Goal: Information Seeking & Learning: Learn about a topic

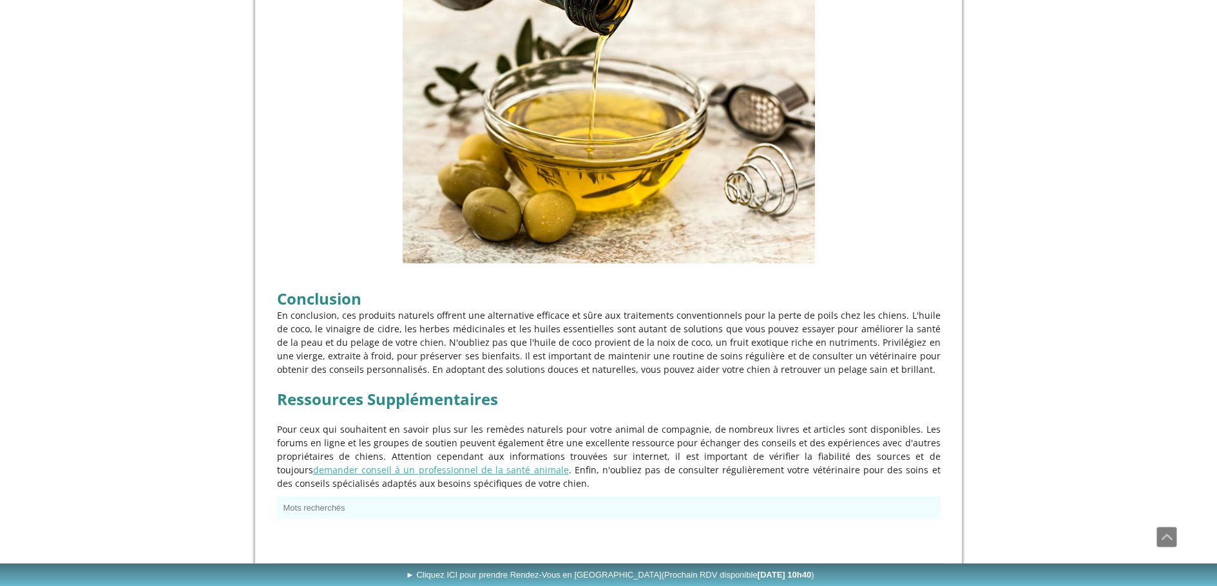
scroll to position [3717, 0]
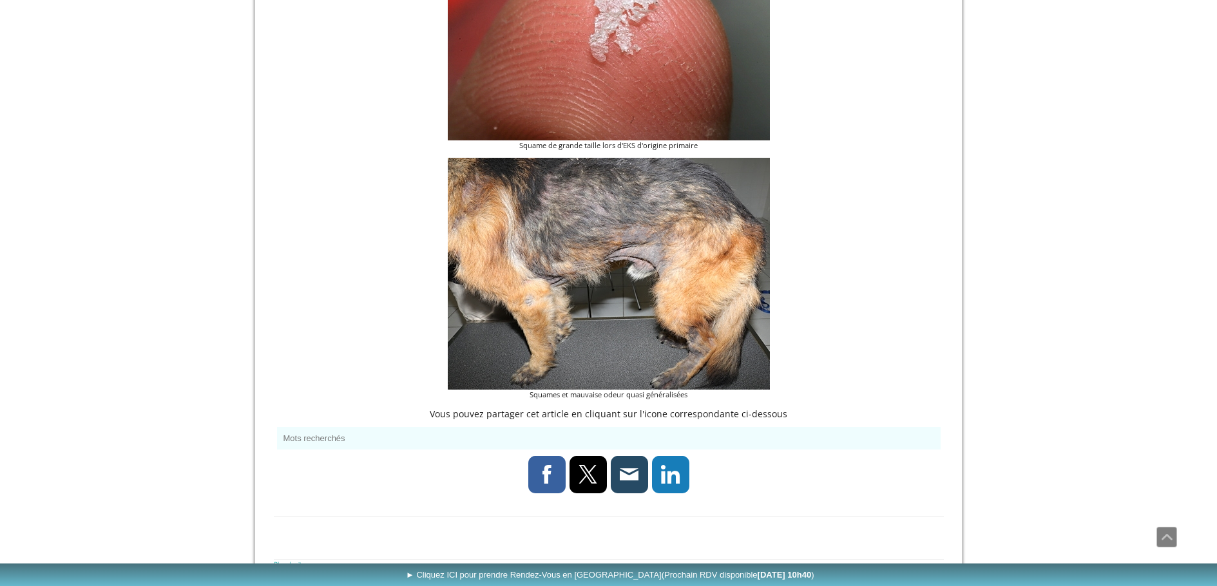
scroll to position [966, 0]
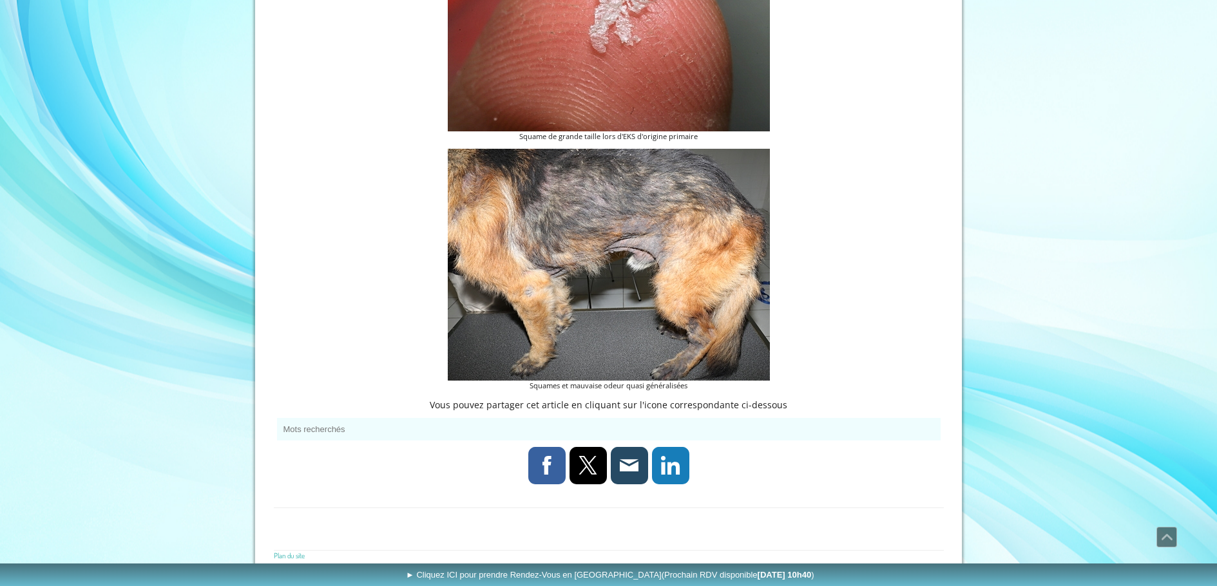
click at [669, 291] on img at bounding box center [609, 265] width 322 height 232
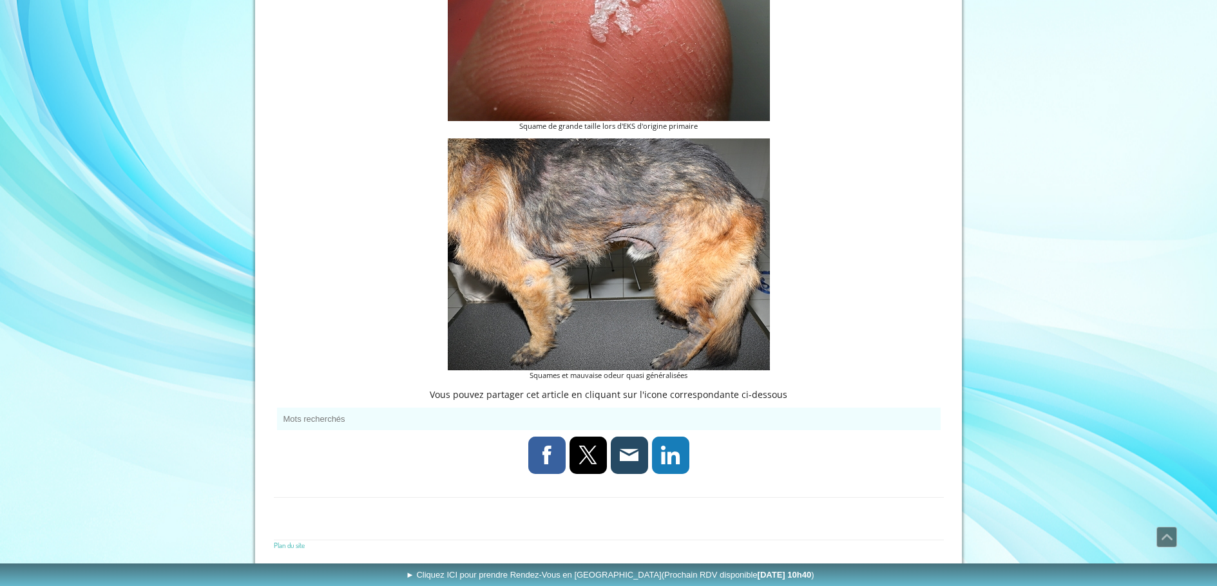
scroll to position [990, 0]
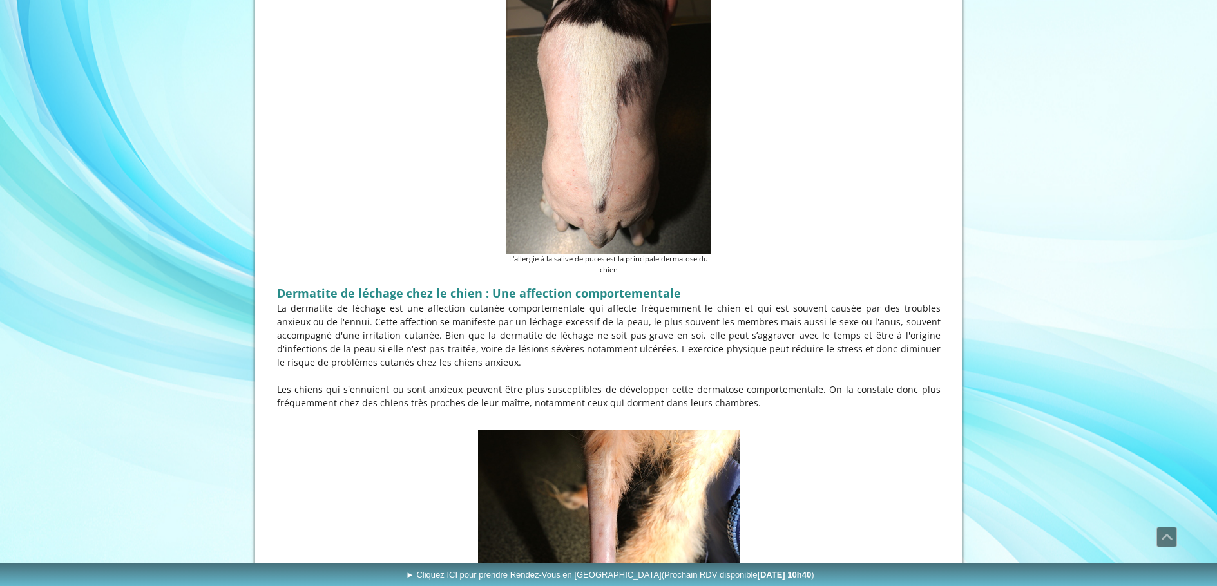
scroll to position [3137, 0]
